Goal: Transaction & Acquisition: Purchase product/service

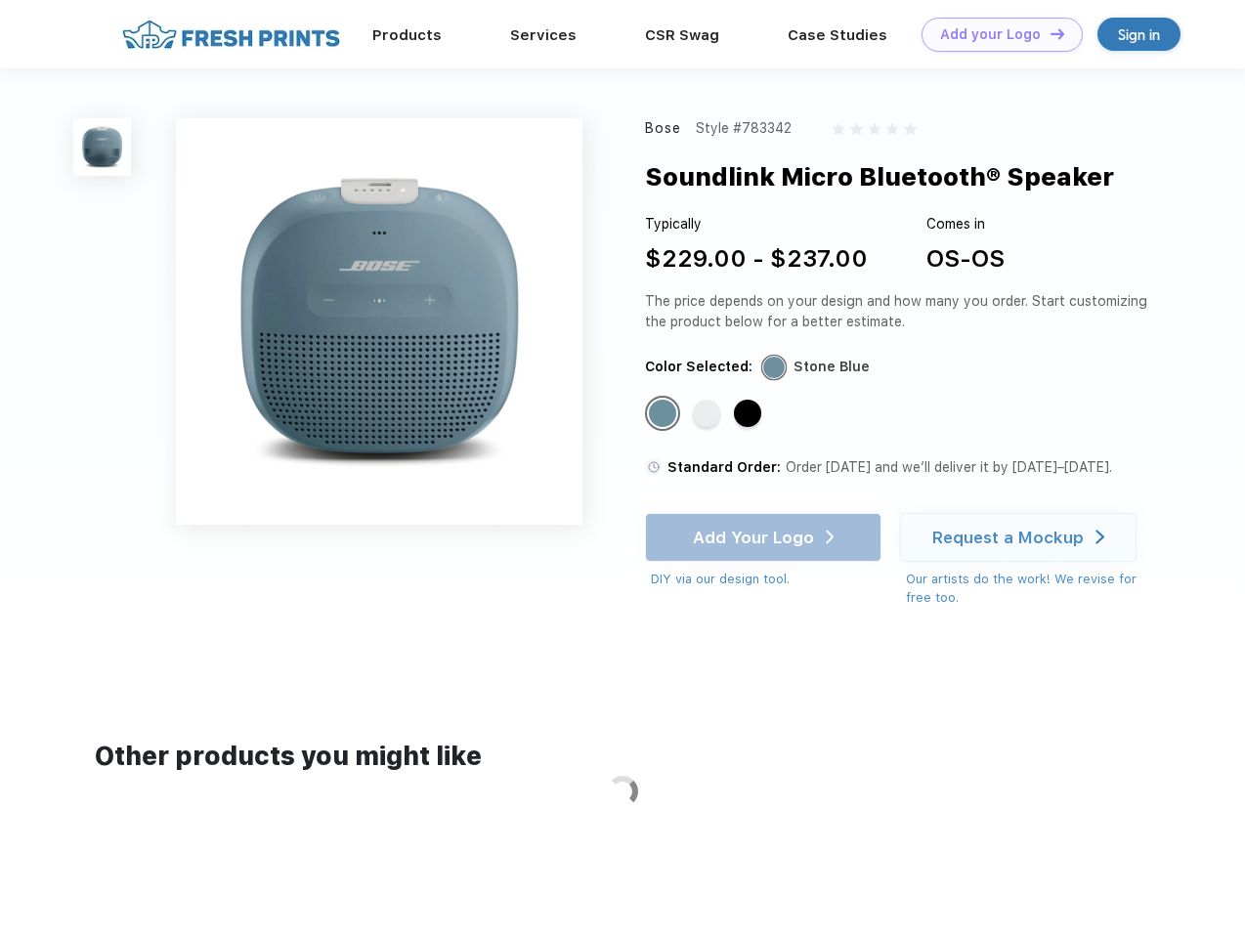
click at [995, 34] on link "Add your Logo Design Tool" at bounding box center [1002, 35] width 161 height 34
click at [0, 0] on div "Design Tool" at bounding box center [0, 0] width 0 height 0
click at [1049, 33] on link "Add your Logo Design Tool" at bounding box center [1002, 35] width 161 height 34
click at [103, 147] on img at bounding box center [102, 147] width 58 height 58
click at [665, 414] on div "Standard Color" at bounding box center [662, 413] width 27 height 27
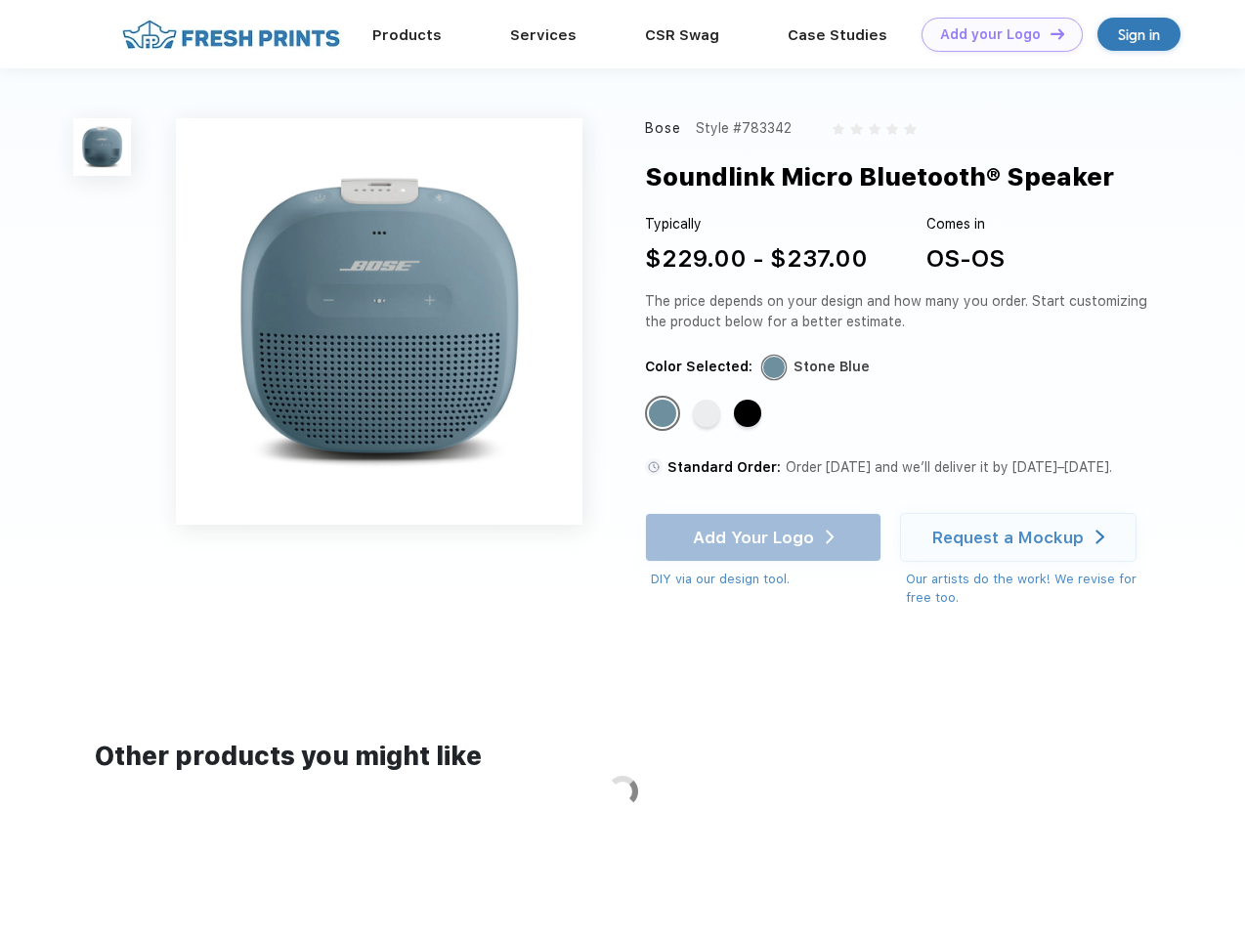
click at [709, 414] on div "Standard Color" at bounding box center [706, 413] width 27 height 27
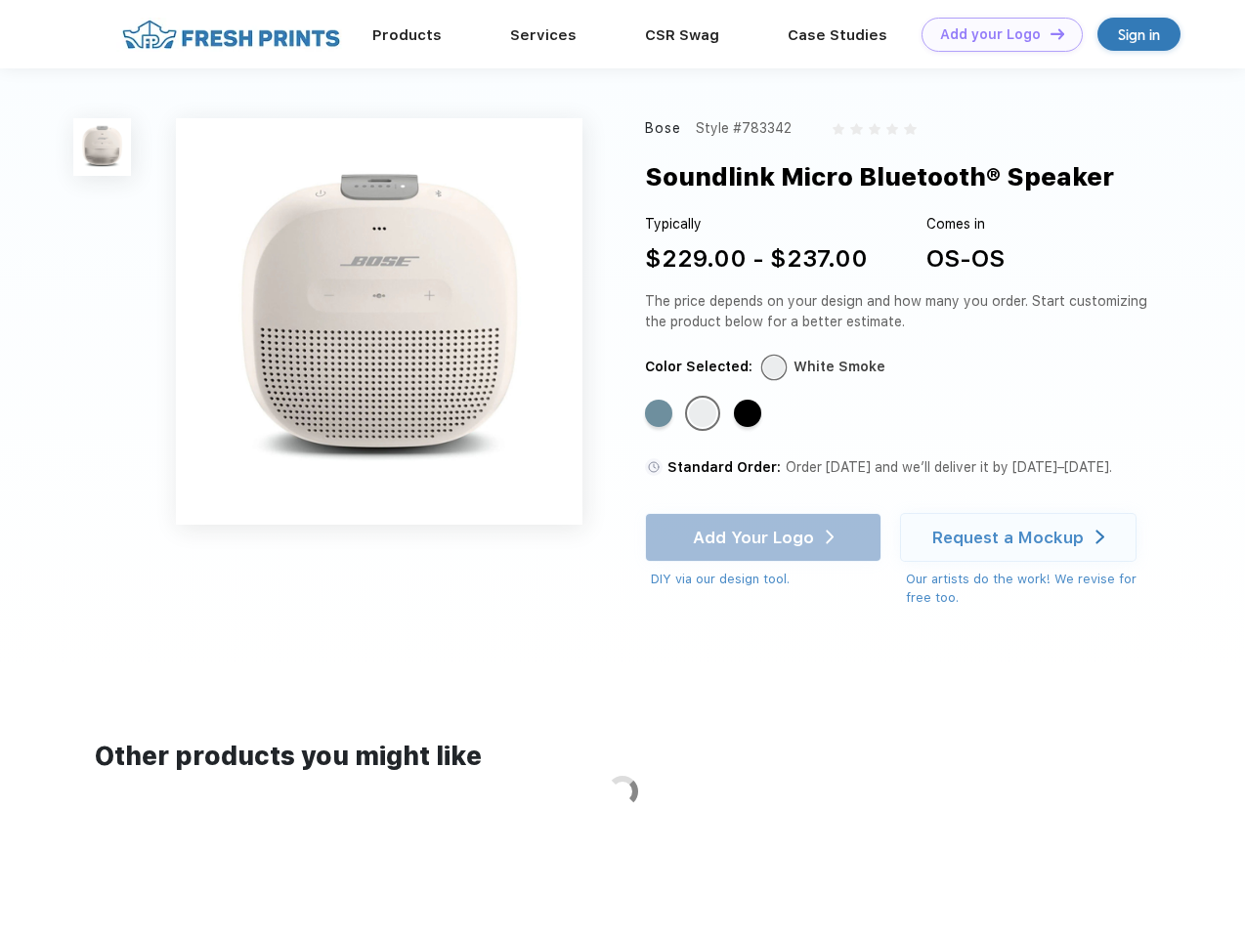
click at [750, 414] on div "Standard Color" at bounding box center [747, 413] width 27 height 27
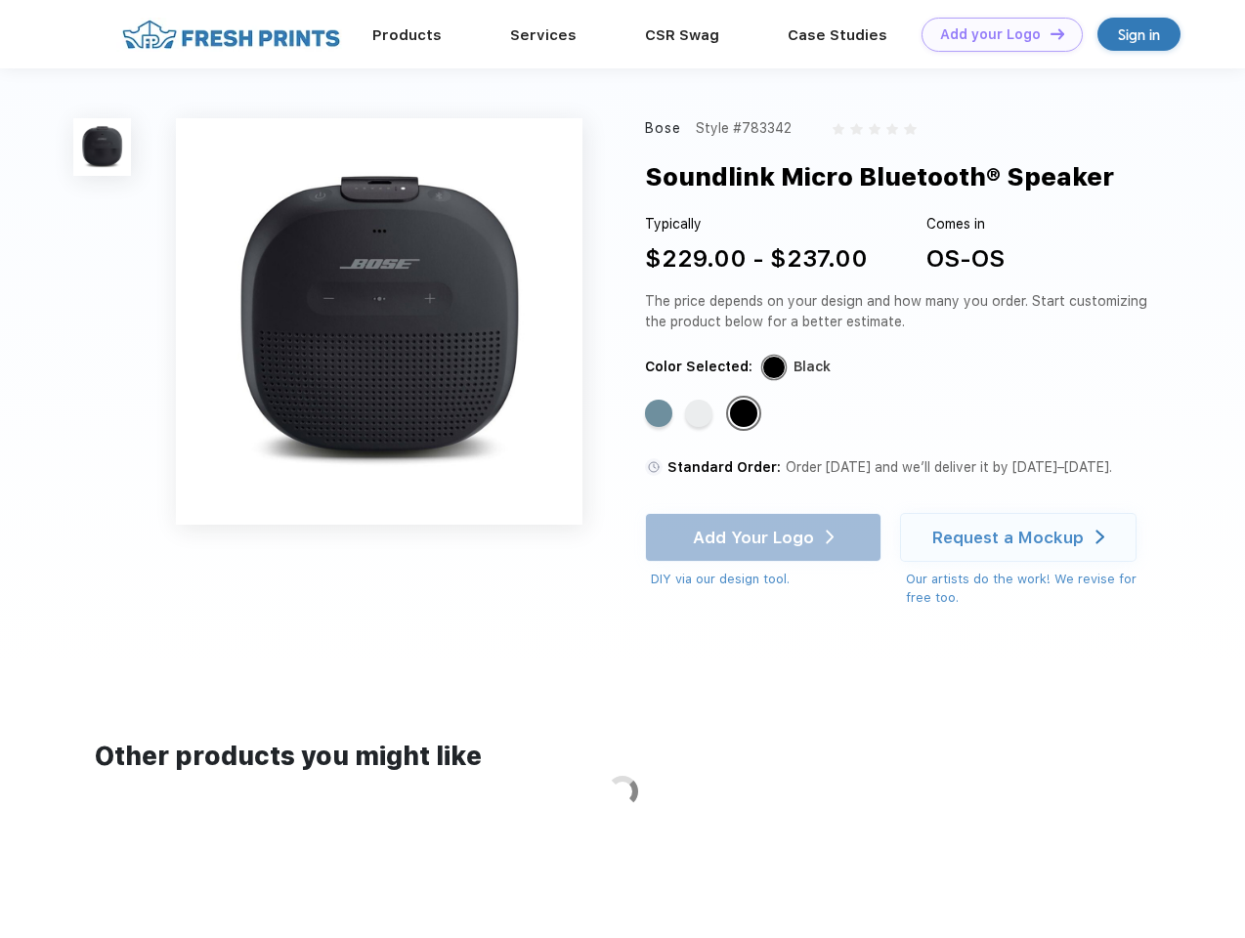
click at [765, 538] on div "Add Your Logo DIY via our design tool. Ah shoot! This product isn't up in our d…" at bounding box center [763, 551] width 237 height 76
click at [1022, 538] on div "Request a Mockup" at bounding box center [1009, 538] width 152 height 20
